Goal: Check status

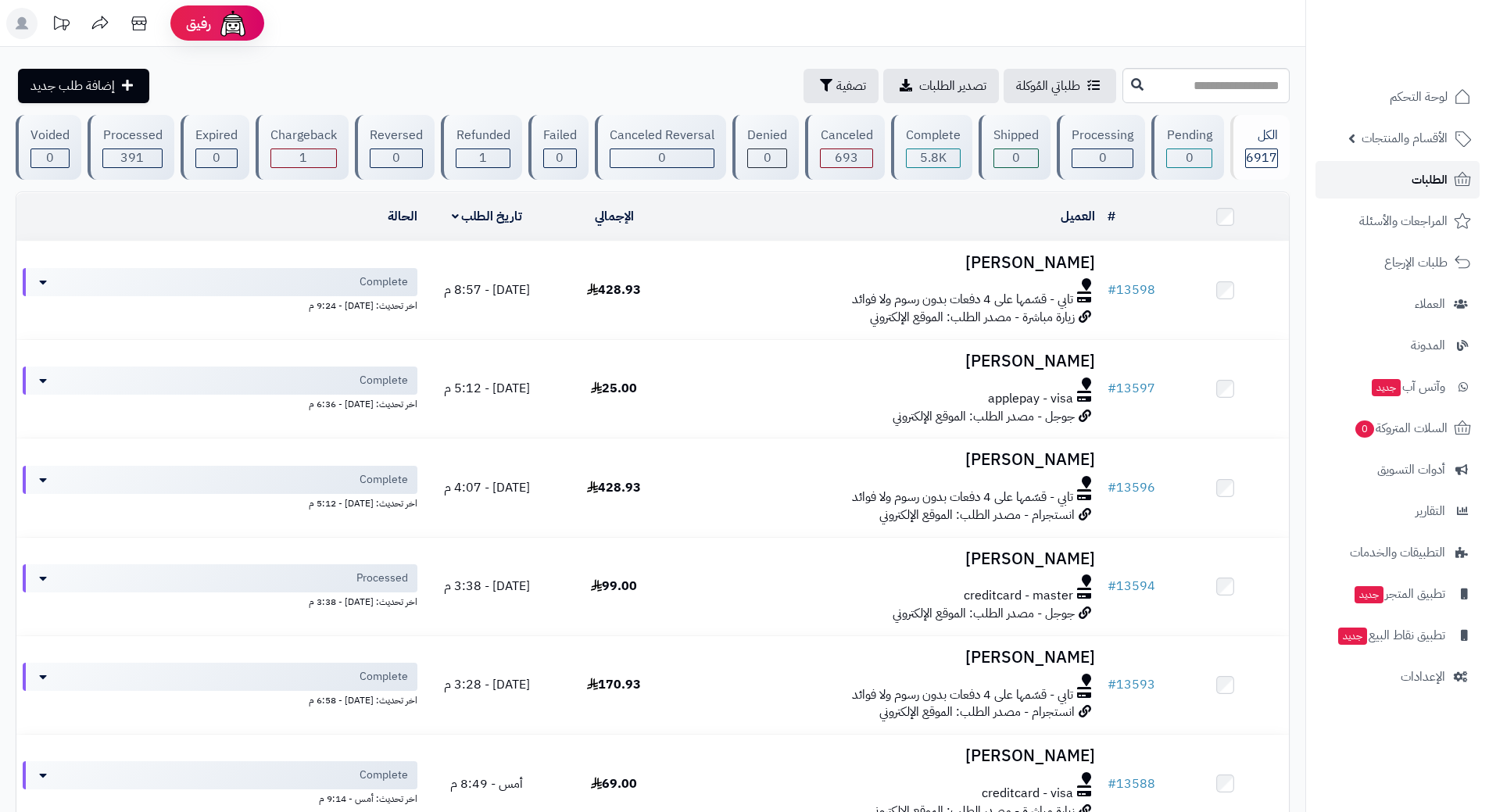
click at [1413, 178] on span "الطلبات" at bounding box center [1430, 179] width 36 height 22
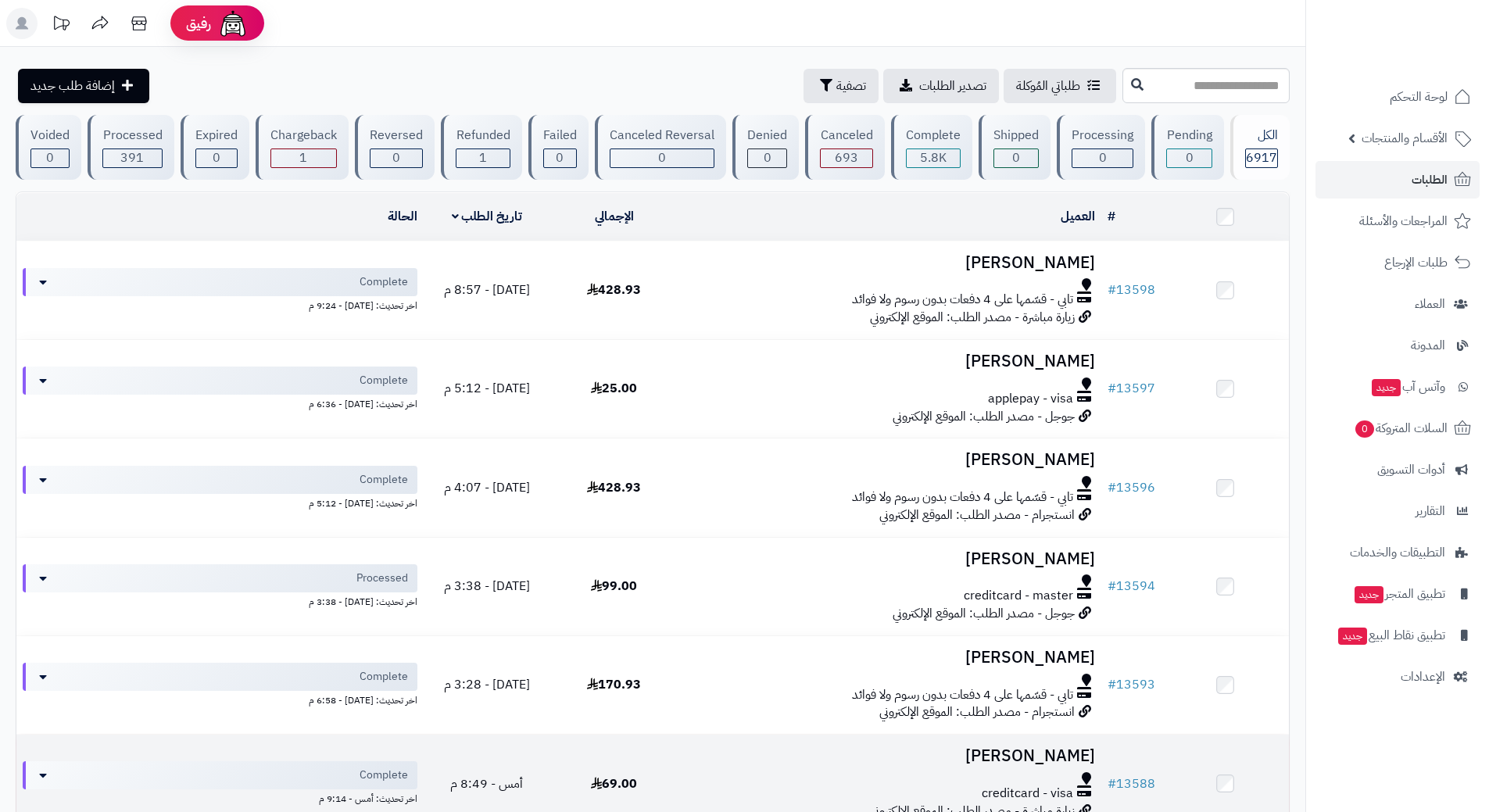
click at [807, 811] on td "هايل اللغبي creditcard - visa زيارة مباشرة - مصدر الطلب: الموقع الإلكتروني" at bounding box center [889, 783] width 423 height 97
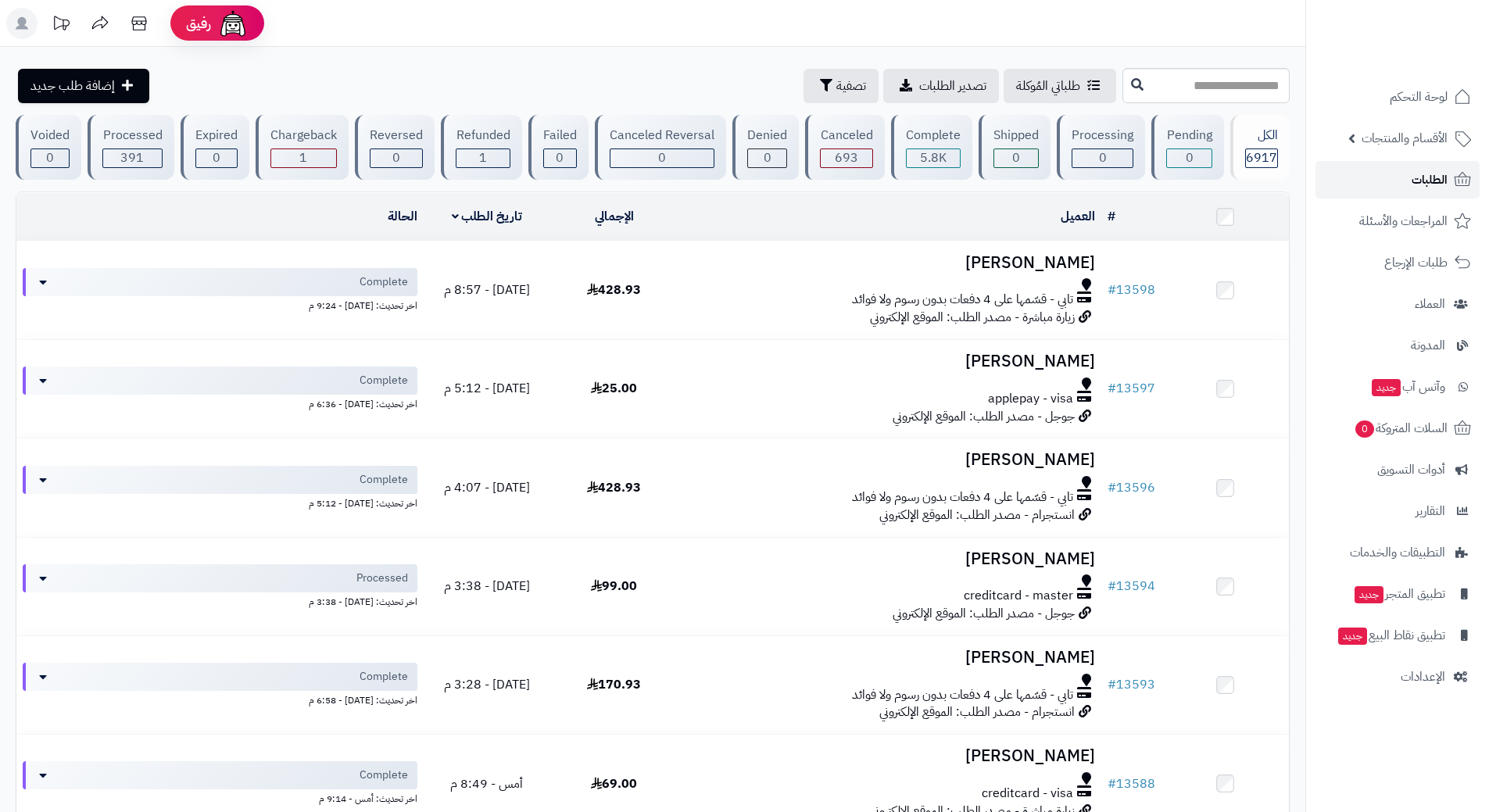
click at [1339, 178] on link "الطلبات" at bounding box center [1397, 179] width 164 height 37
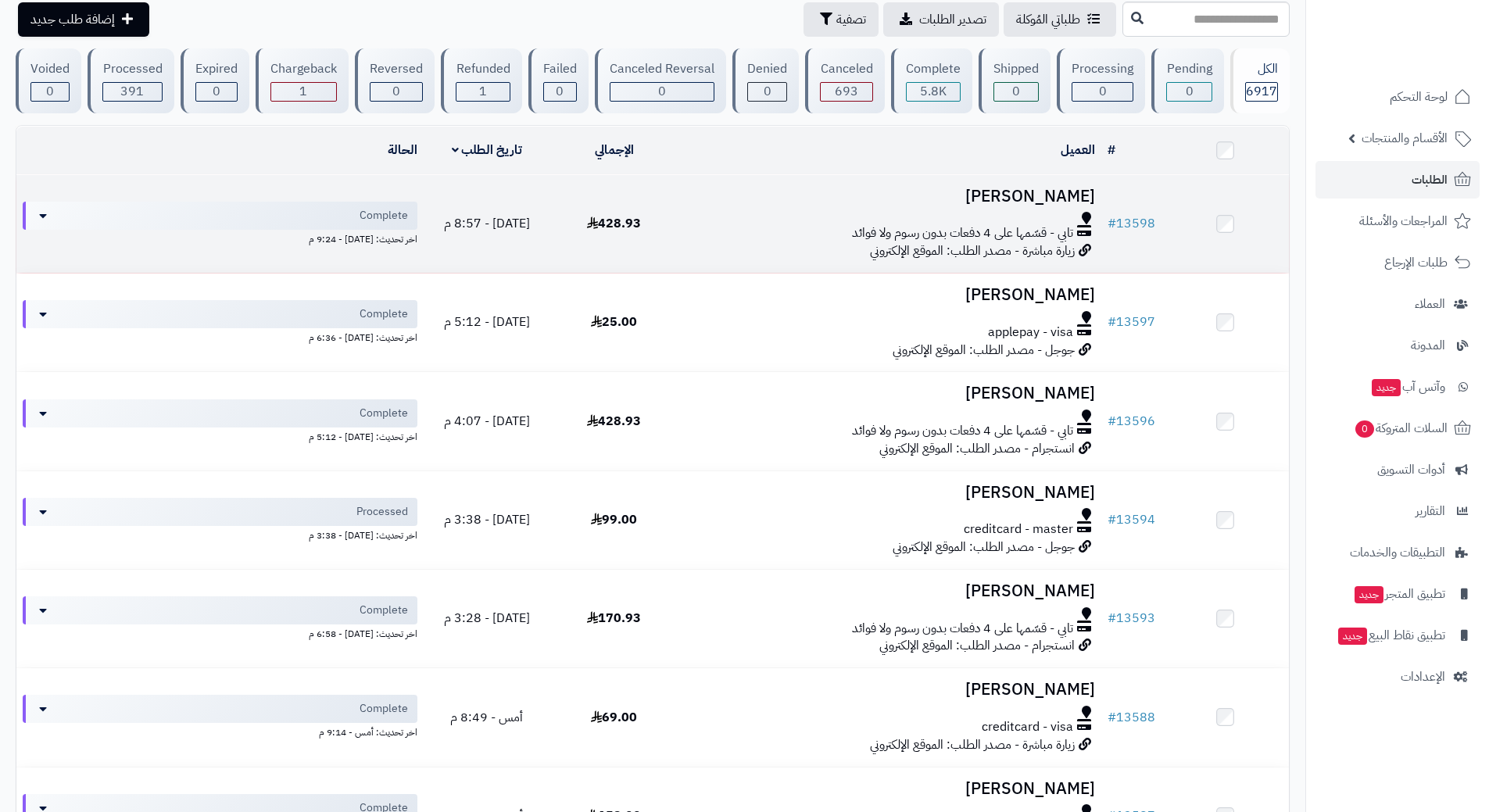
scroll to position [156, 0]
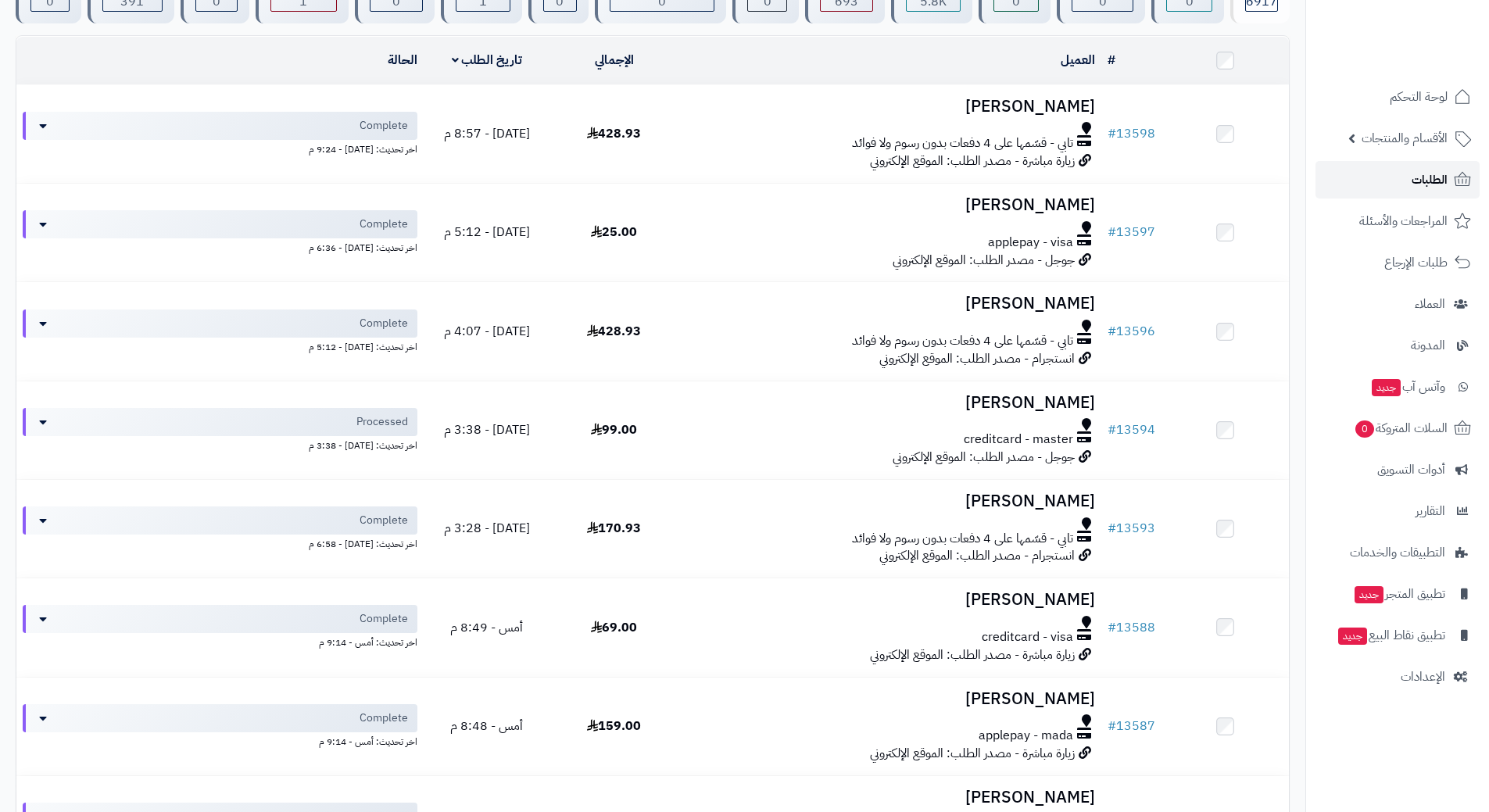
click at [1430, 177] on span "الطلبات" at bounding box center [1430, 179] width 36 height 22
